Goal: Information Seeking & Learning: Understand process/instructions

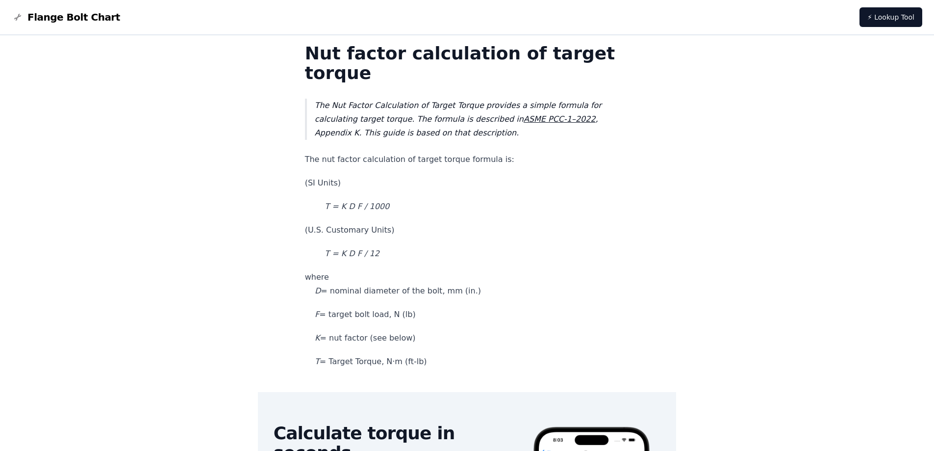
scroll to position [49, 0]
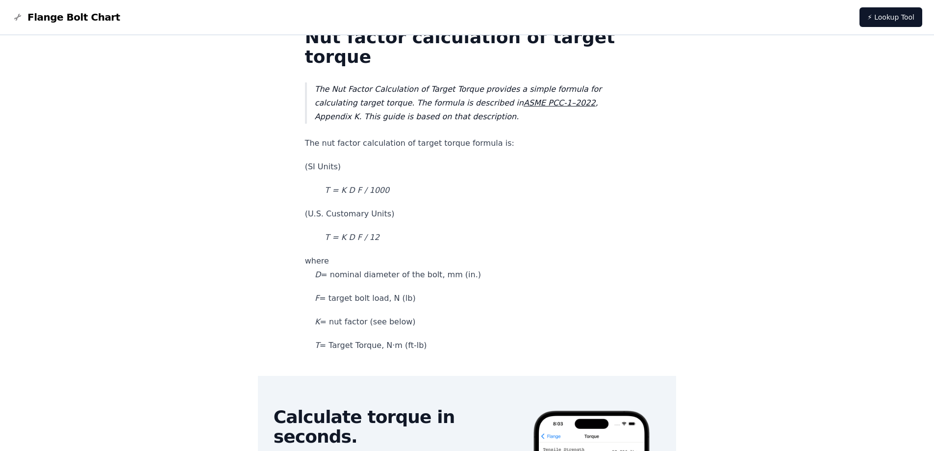
drag, startPoint x: 394, startPoint y: 346, endPoint x: 449, endPoint y: 347, distance: 55.4
click at [449, 347] on p "T = Target Torque, N·m (ft-lb)" at bounding box center [467, 345] width 325 height 14
click at [361, 240] on em "T = K D F / 12" at bounding box center [352, 236] width 54 height 9
click at [364, 256] on p "where D = nominal diameter of the bolt, mm (in.)" at bounding box center [467, 267] width 325 height 27
drag, startPoint x: 364, startPoint y: 188, endPoint x: 346, endPoint y: 192, distance: 19.0
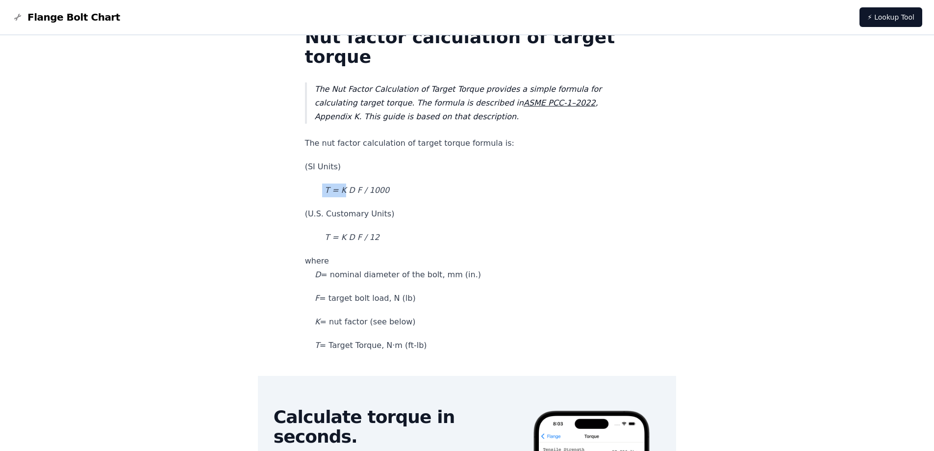
click at [346, 192] on p "T = K D F / 1000" at bounding box center [467, 190] width 325 height 14
drag, startPoint x: 377, startPoint y: 191, endPoint x: 371, endPoint y: 192, distance: 5.6
click at [371, 192] on em "T = K D F / 1000" at bounding box center [357, 189] width 65 height 9
drag, startPoint x: 373, startPoint y: 190, endPoint x: 367, endPoint y: 193, distance: 6.6
click at [367, 193] on em "T = K D F / 1000" at bounding box center [357, 189] width 65 height 9
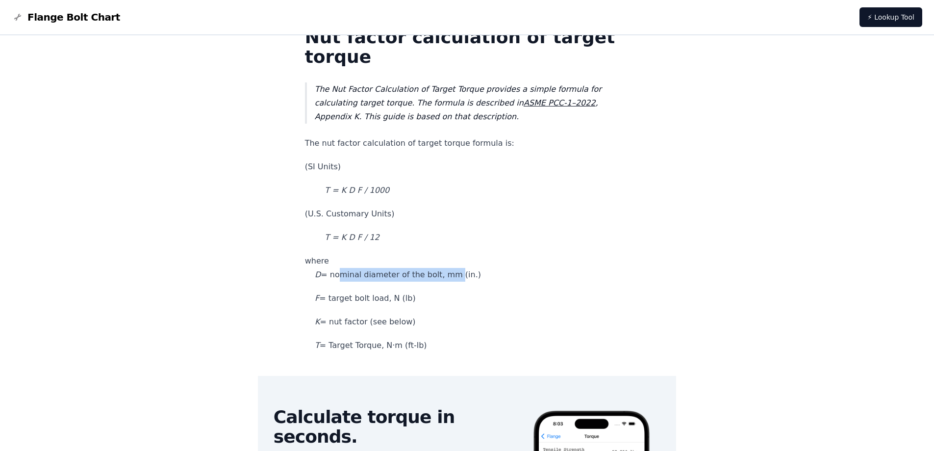
drag, startPoint x: 374, startPoint y: 274, endPoint x: 466, endPoint y: 275, distance: 92.2
click at [470, 276] on p "where D = nominal diameter of the bolt, mm (in.)" at bounding box center [467, 267] width 325 height 27
click at [368, 279] on p "where D = nominal diameter of the bolt, mm (in.)" at bounding box center [467, 267] width 325 height 27
click at [353, 278] on p "where D = nominal diameter of the bolt, mm (in.)" at bounding box center [467, 267] width 325 height 27
